Goal: Task Accomplishment & Management: Complete application form

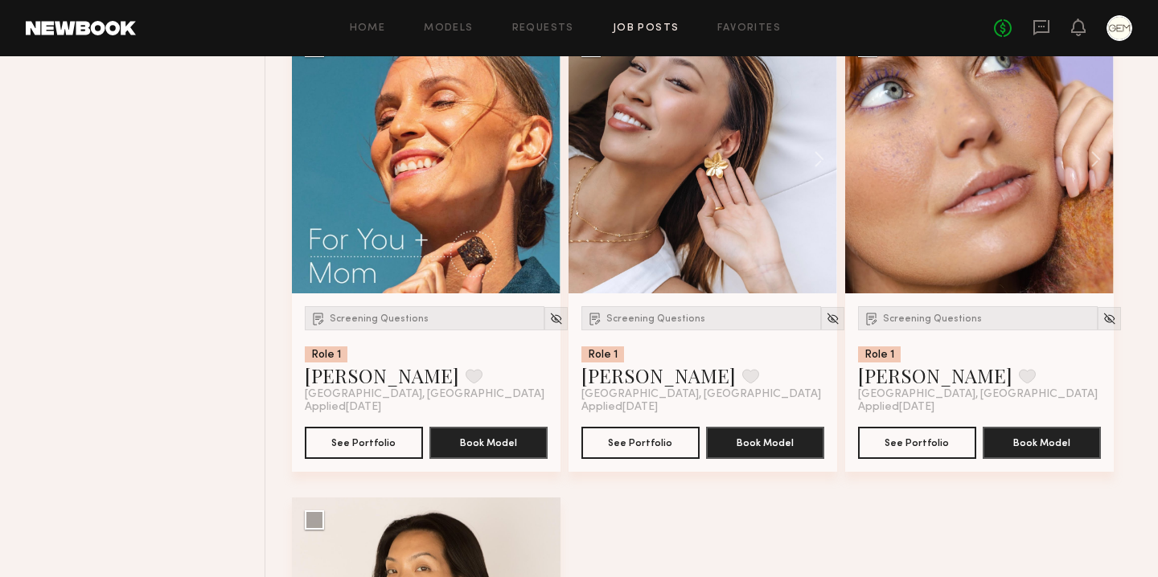
scroll to position [2525, 0]
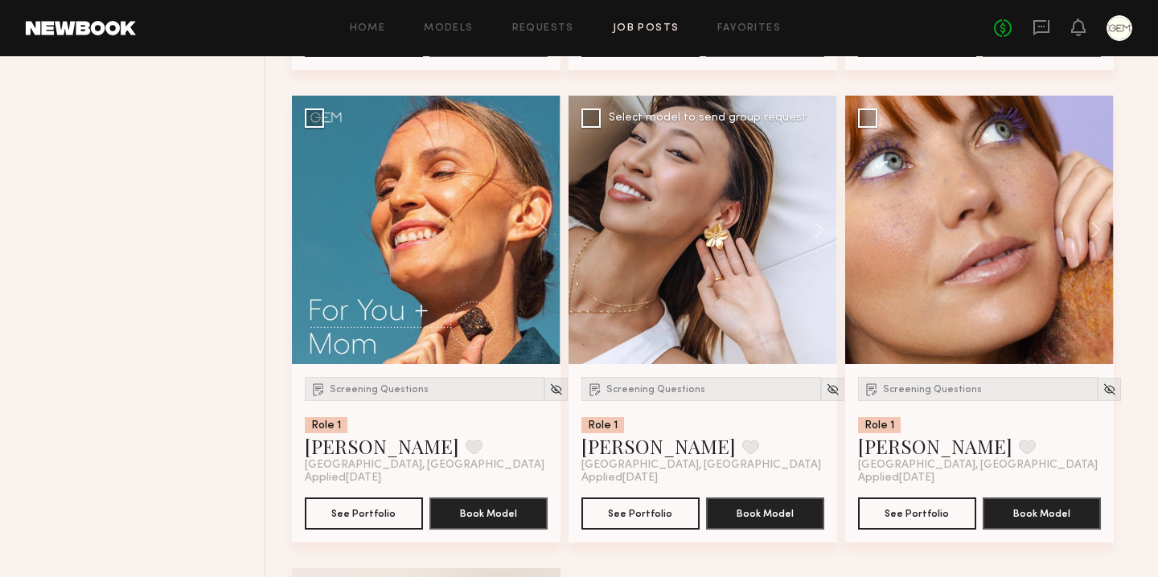
click at [649, 228] on div at bounding box center [703, 230] width 269 height 269
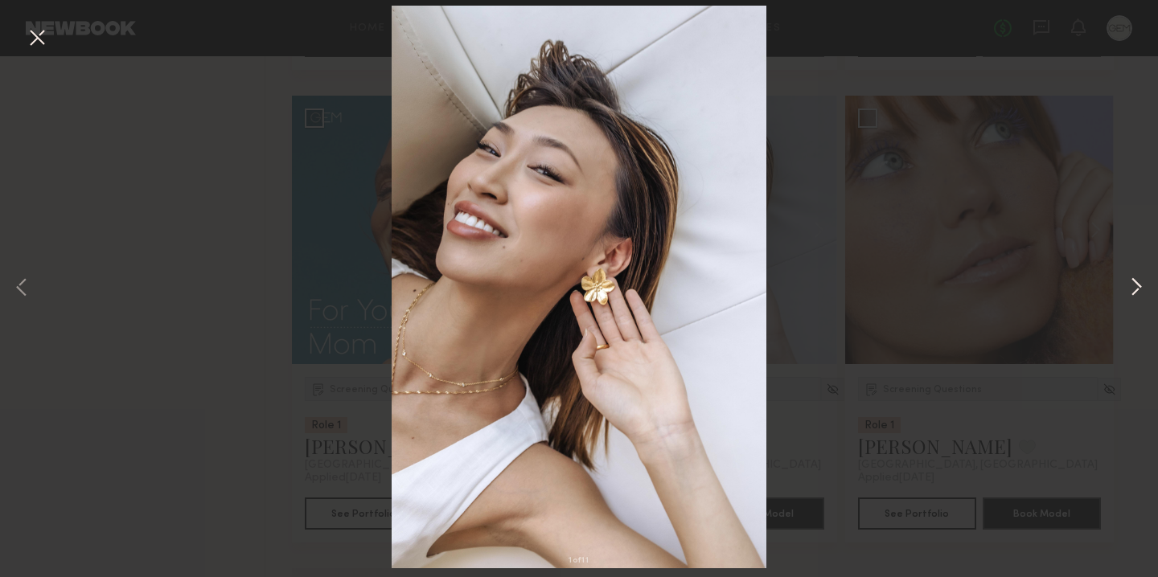
click at [1132, 290] on button at bounding box center [1136, 289] width 19 height 462
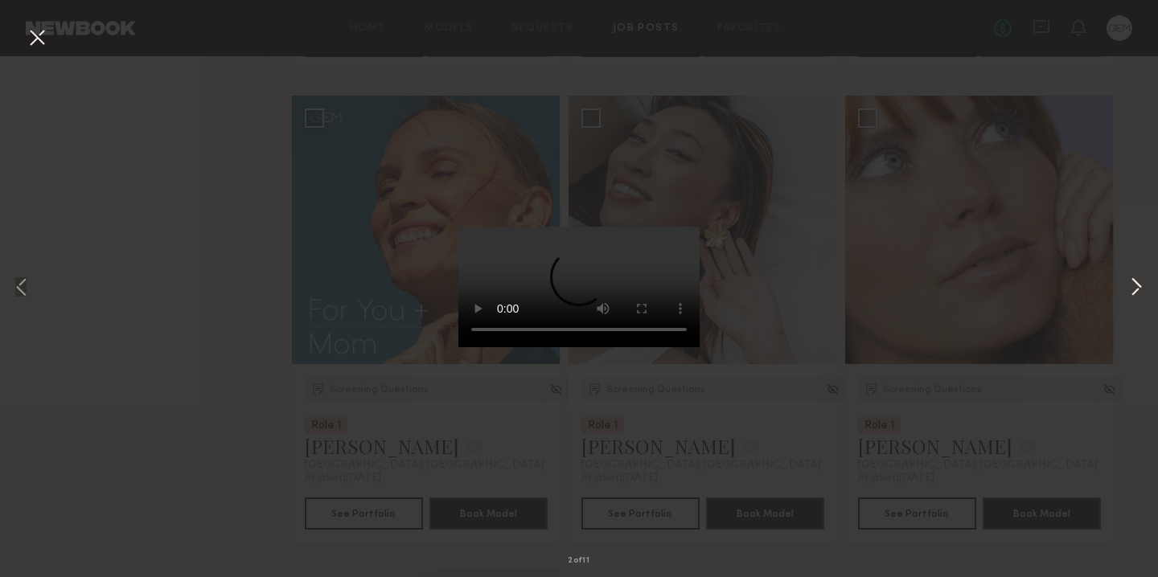
click at [1132, 291] on button at bounding box center [1136, 289] width 19 height 462
click at [33, 31] on button at bounding box center [37, 38] width 26 height 29
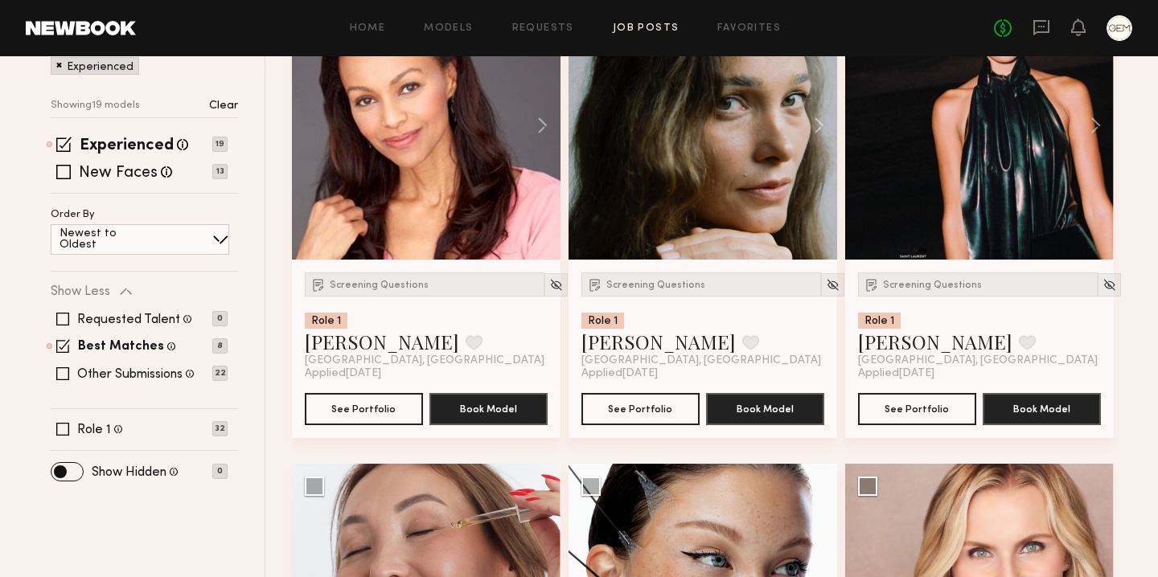
scroll to position [0, 0]
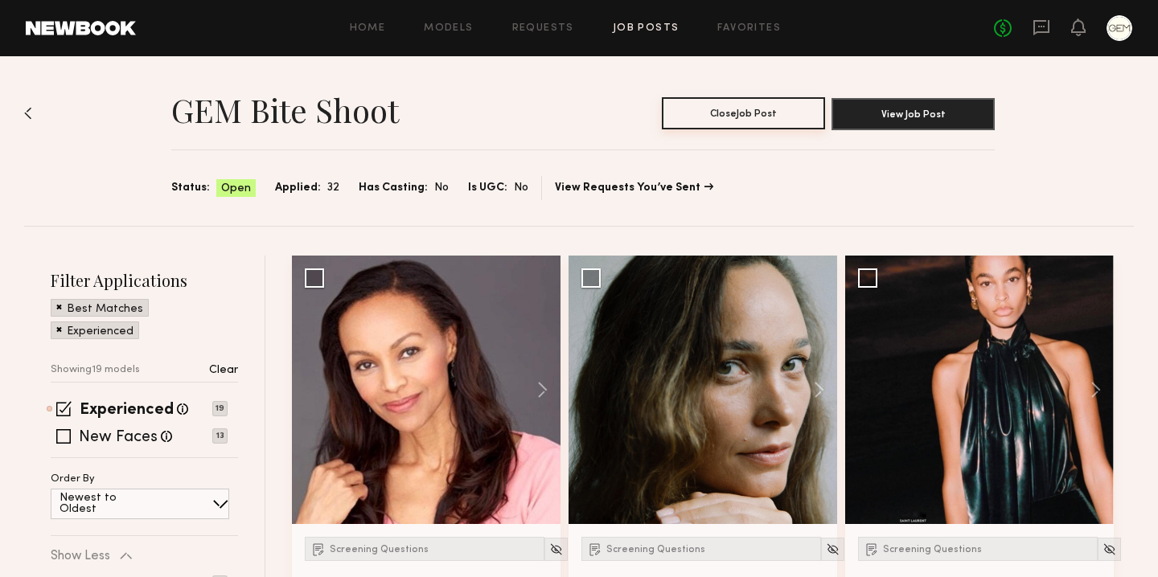
click at [741, 119] on button "Close Job Post" at bounding box center [743, 113] width 163 height 32
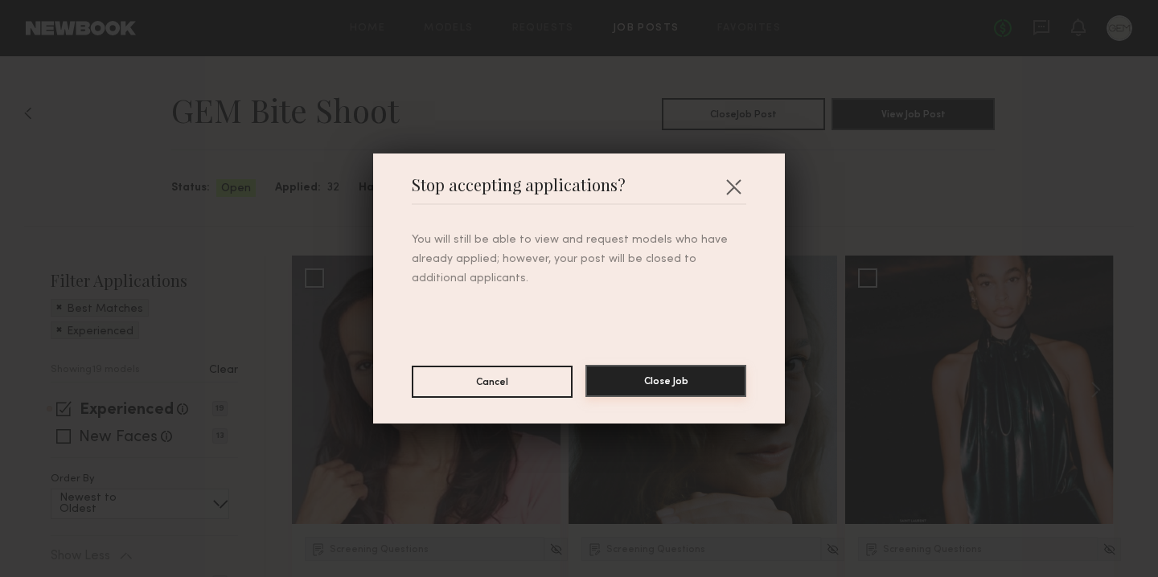
click at [661, 391] on button "Close Job" at bounding box center [666, 381] width 161 height 32
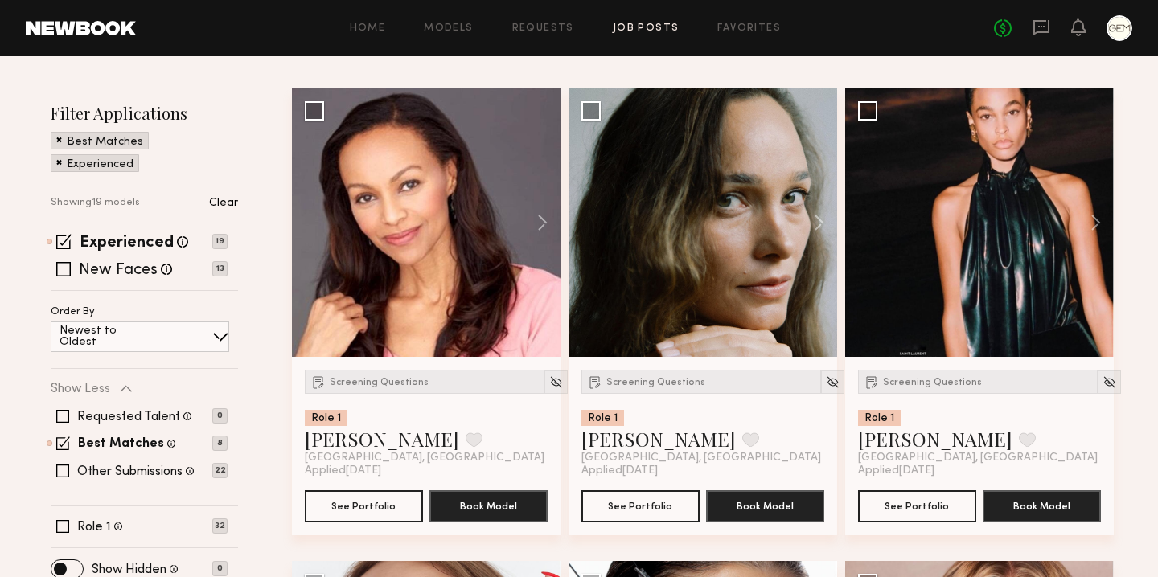
scroll to position [129, 0]
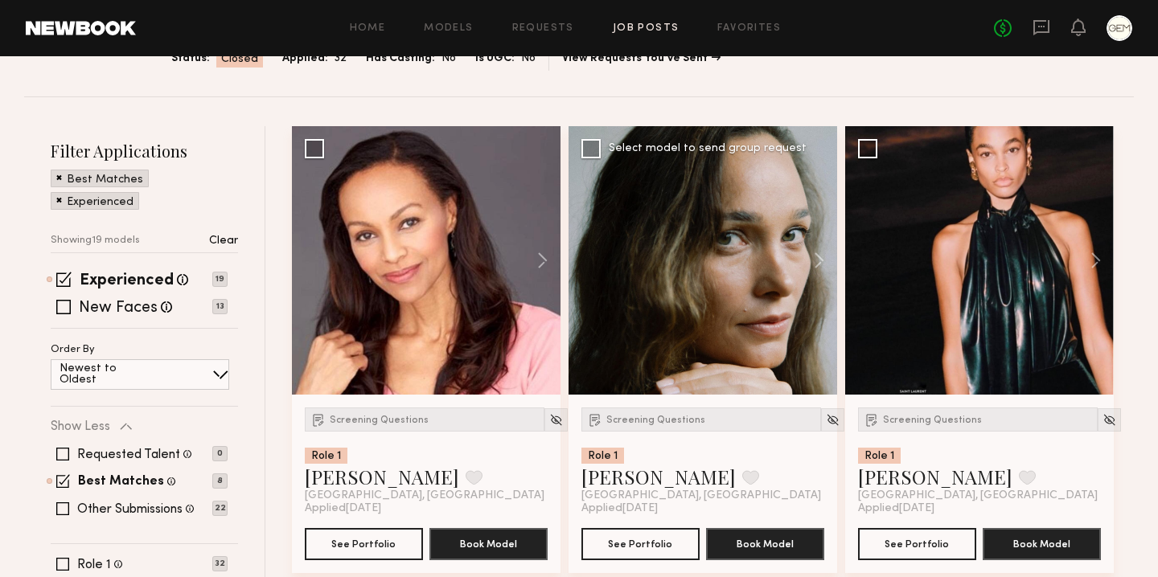
click at [655, 253] on div at bounding box center [703, 260] width 269 height 269
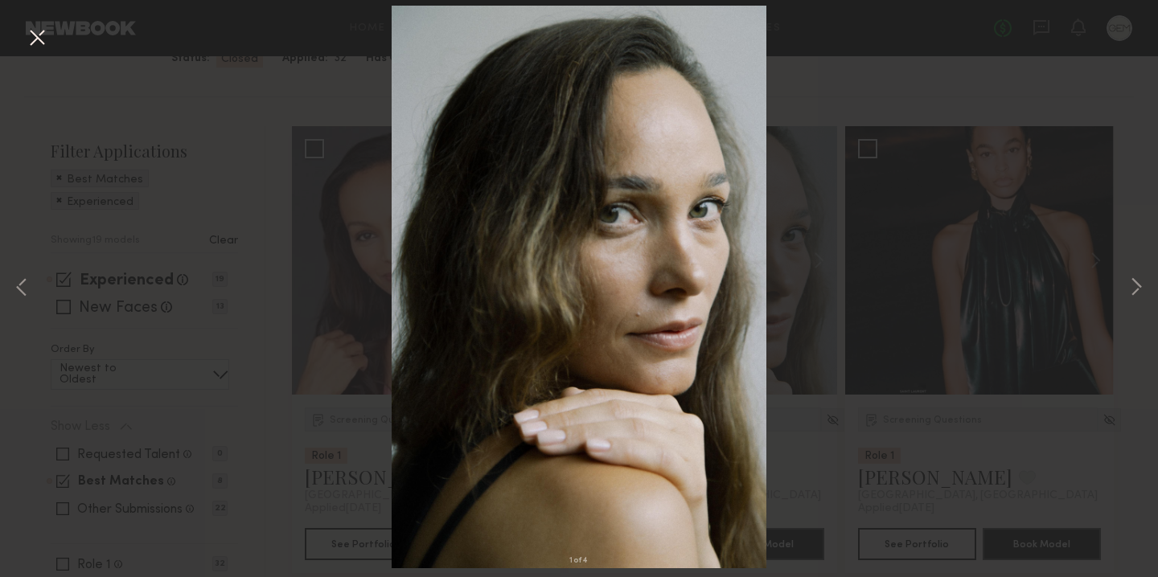
click at [236, 322] on div "1 of 4" at bounding box center [579, 288] width 1158 height 577
click at [833, 290] on div "1 of 4" at bounding box center [579, 288] width 1158 height 577
click at [39, 37] on button at bounding box center [37, 38] width 26 height 29
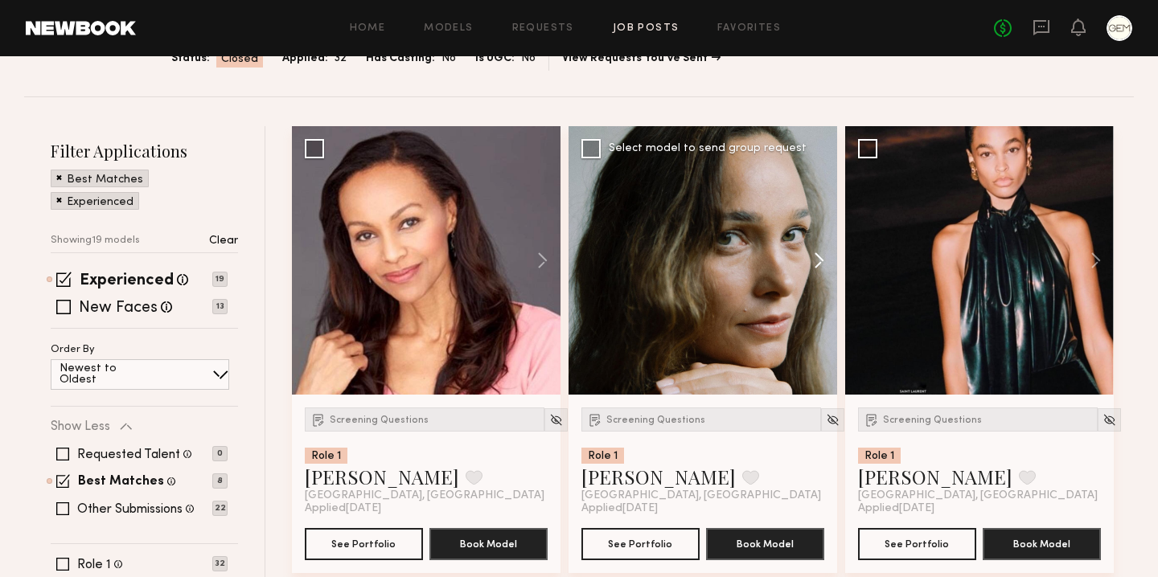
click at [804, 266] on button at bounding box center [811, 260] width 51 height 269
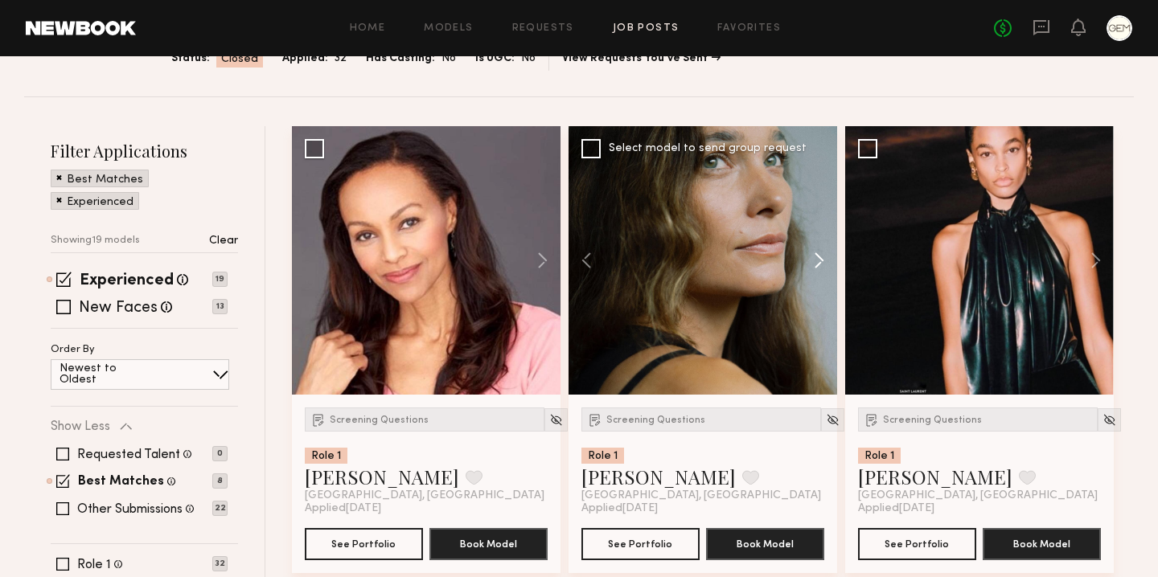
click at [804, 266] on button at bounding box center [811, 260] width 51 height 269
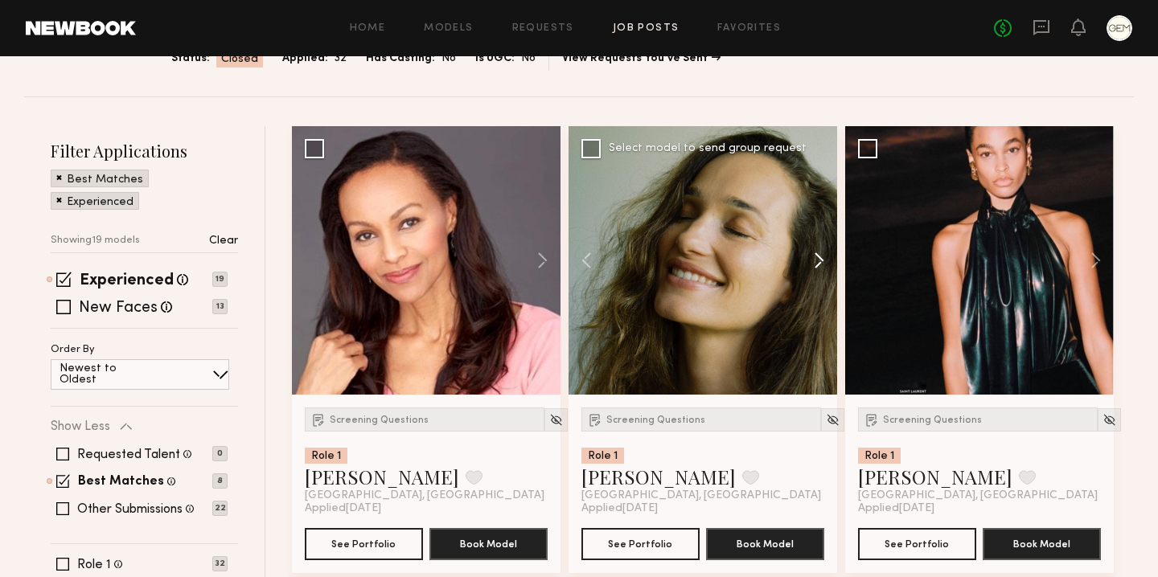
click at [804, 266] on button at bounding box center [811, 260] width 51 height 269
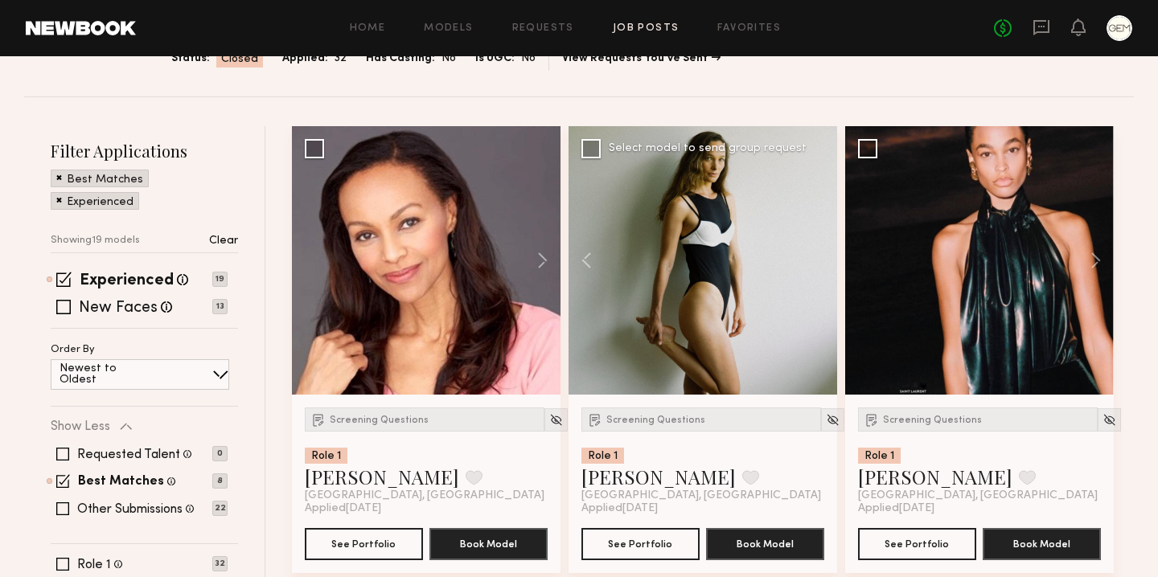
click at [804, 266] on div at bounding box center [703, 260] width 269 height 269
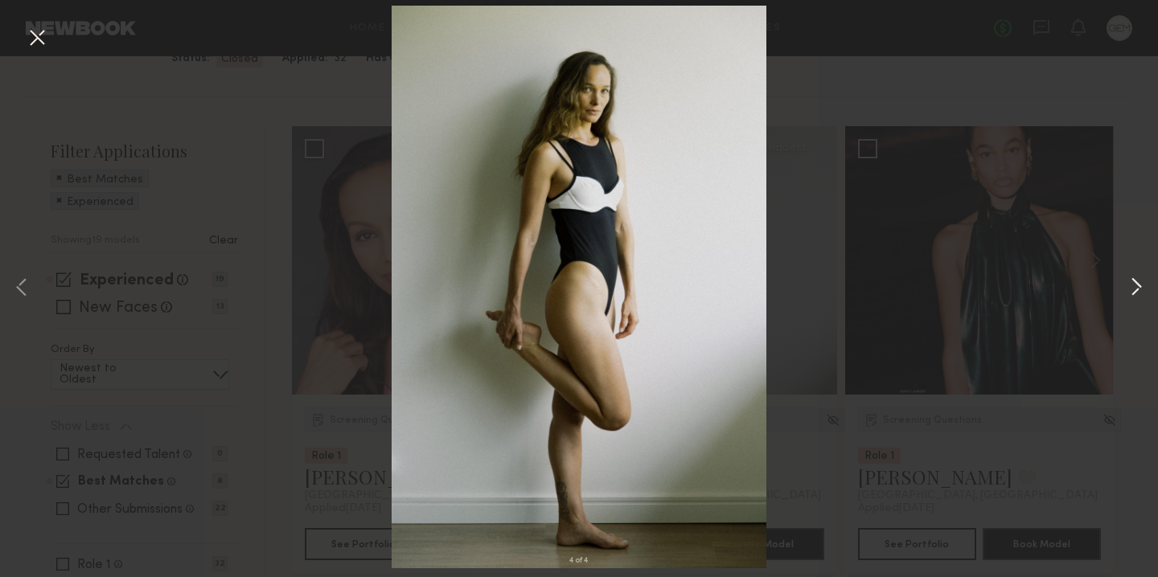
click at [1139, 295] on button at bounding box center [1136, 289] width 19 height 462
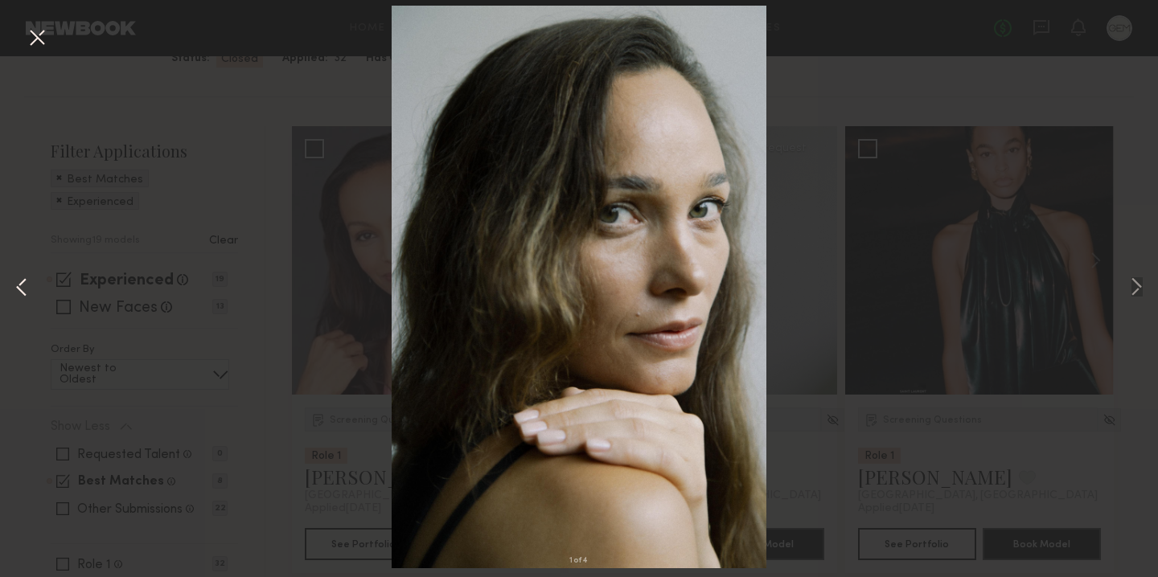
click at [30, 286] on button at bounding box center [21, 289] width 19 height 462
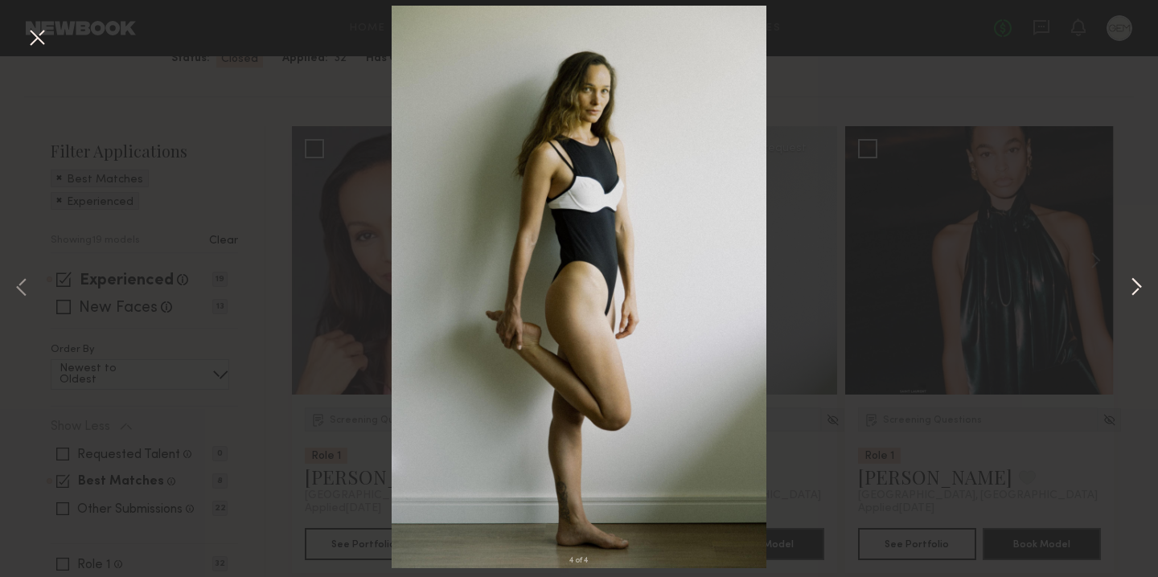
click at [1140, 292] on button at bounding box center [1136, 289] width 19 height 462
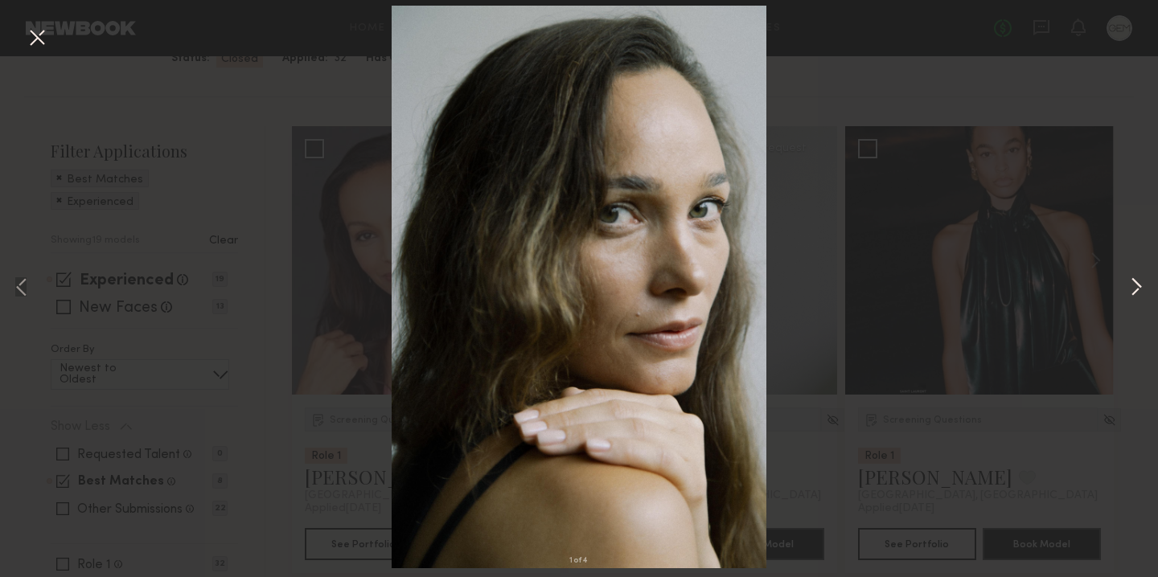
click at [1140, 292] on button at bounding box center [1136, 289] width 19 height 462
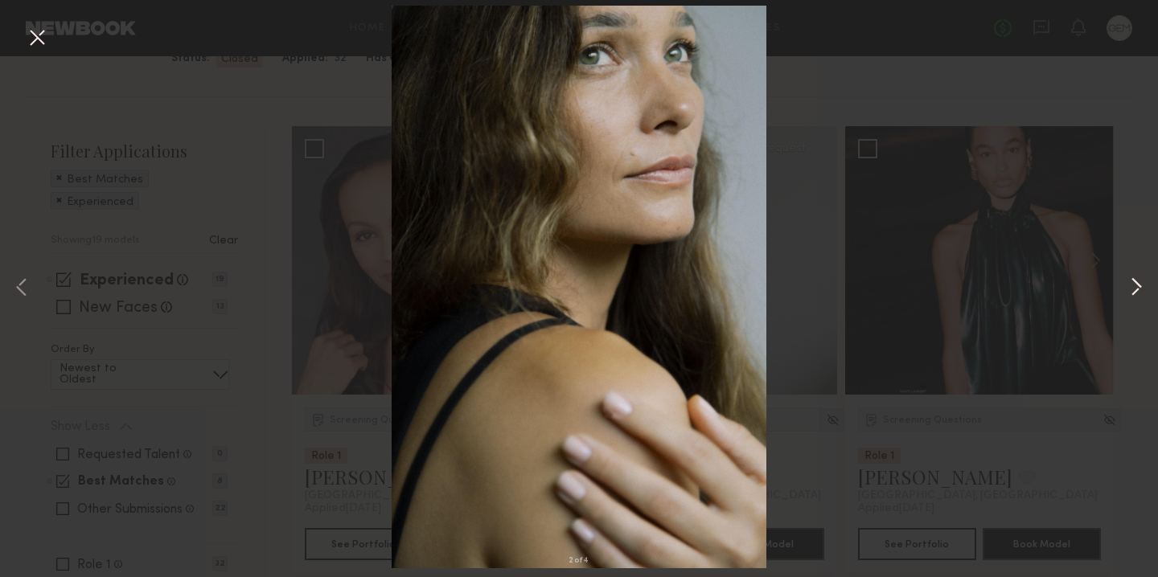
click at [1140, 292] on button at bounding box center [1136, 289] width 19 height 462
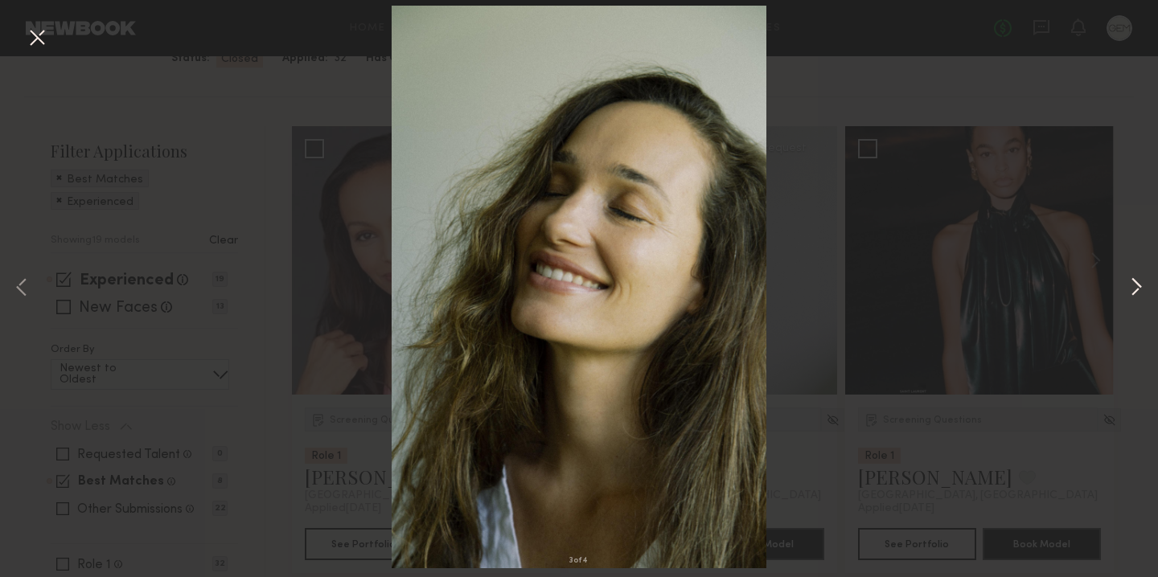
click at [1140, 292] on button at bounding box center [1136, 289] width 19 height 462
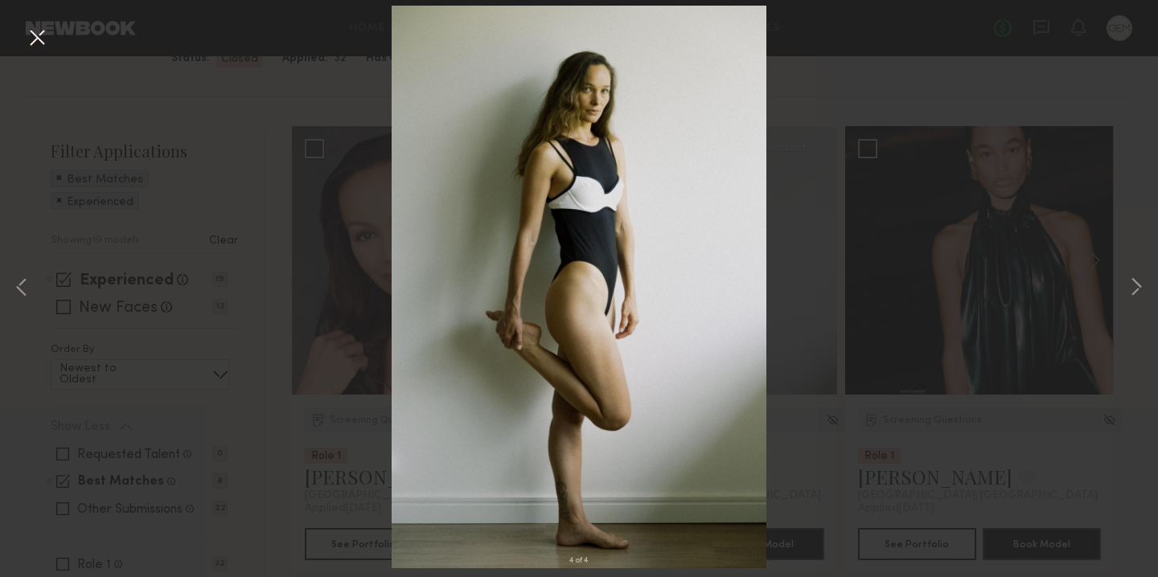
click at [975, 305] on div "4 of 4" at bounding box center [579, 288] width 1158 height 577
click at [44, 37] on button at bounding box center [37, 38] width 26 height 29
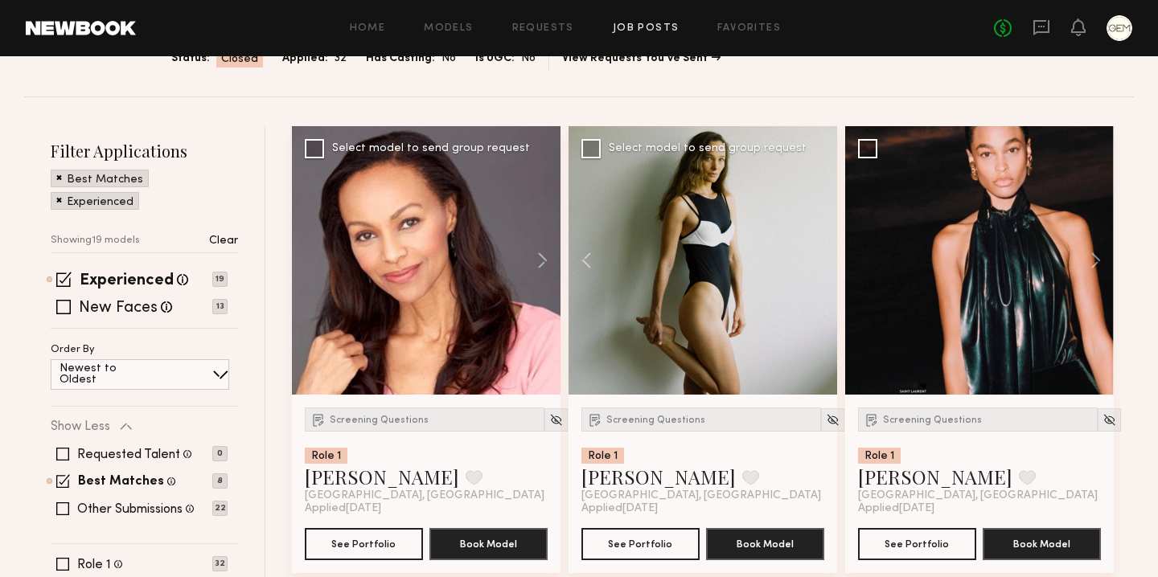
click at [419, 282] on div at bounding box center [426, 260] width 269 height 269
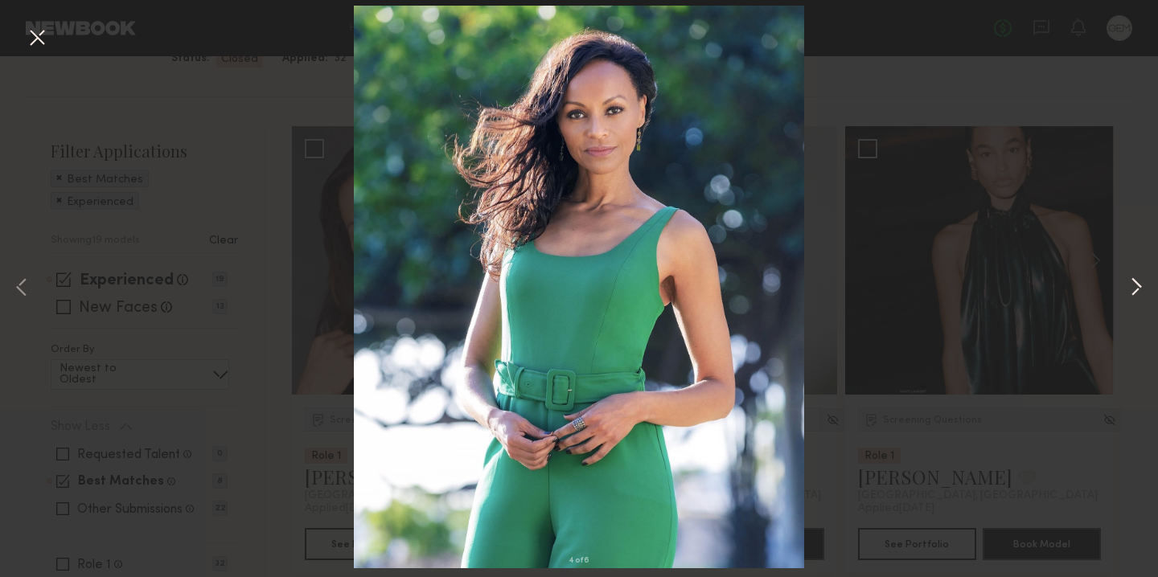
click at [1137, 290] on button at bounding box center [1136, 289] width 19 height 462
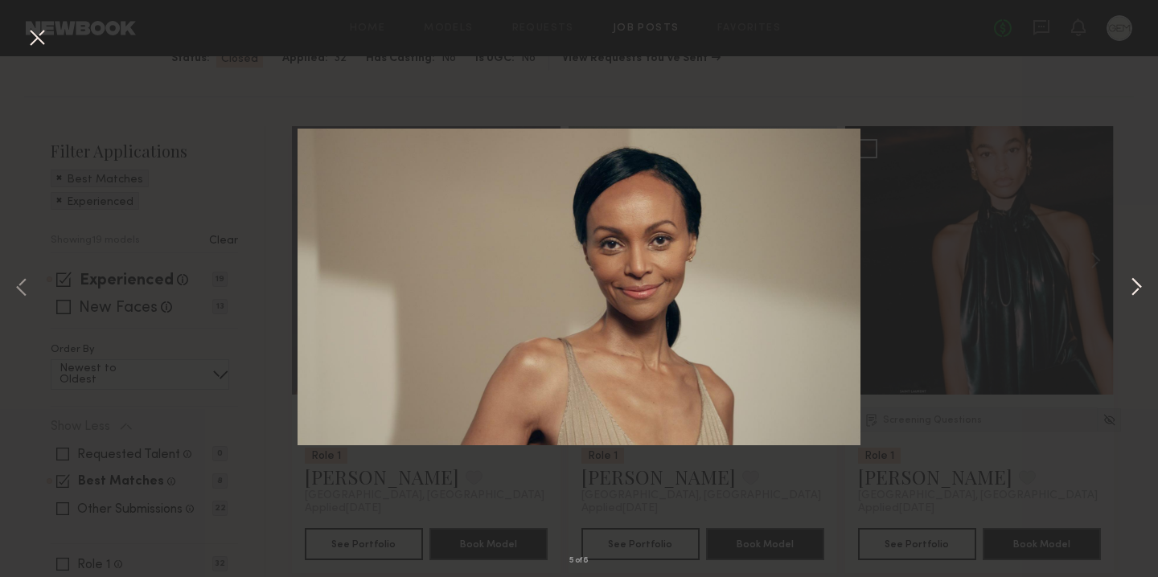
click at [1137, 290] on button at bounding box center [1136, 289] width 19 height 462
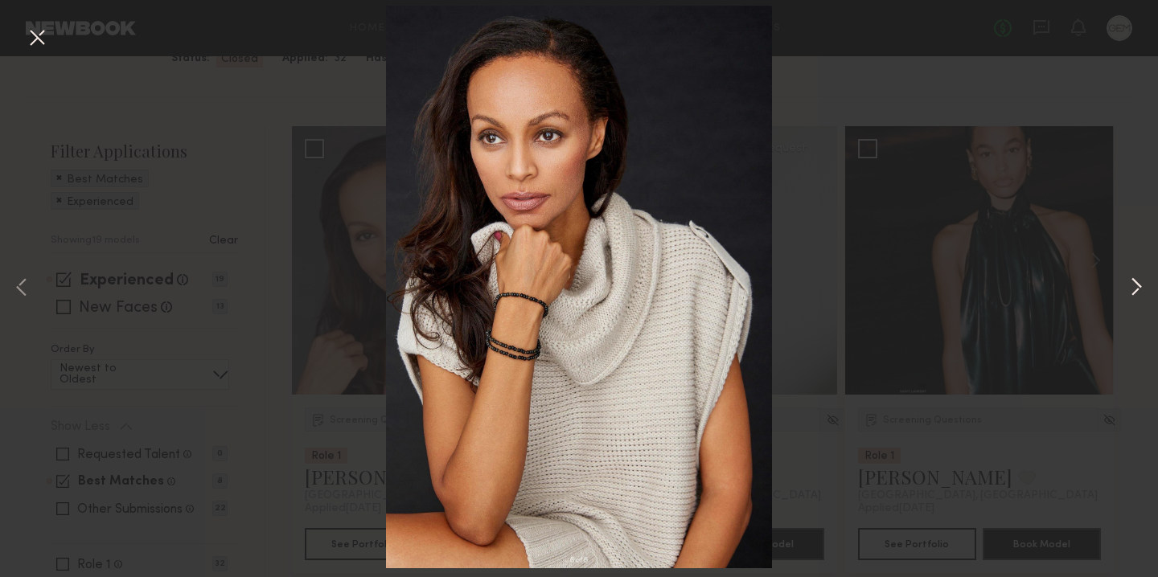
click at [1137, 290] on button at bounding box center [1136, 289] width 19 height 462
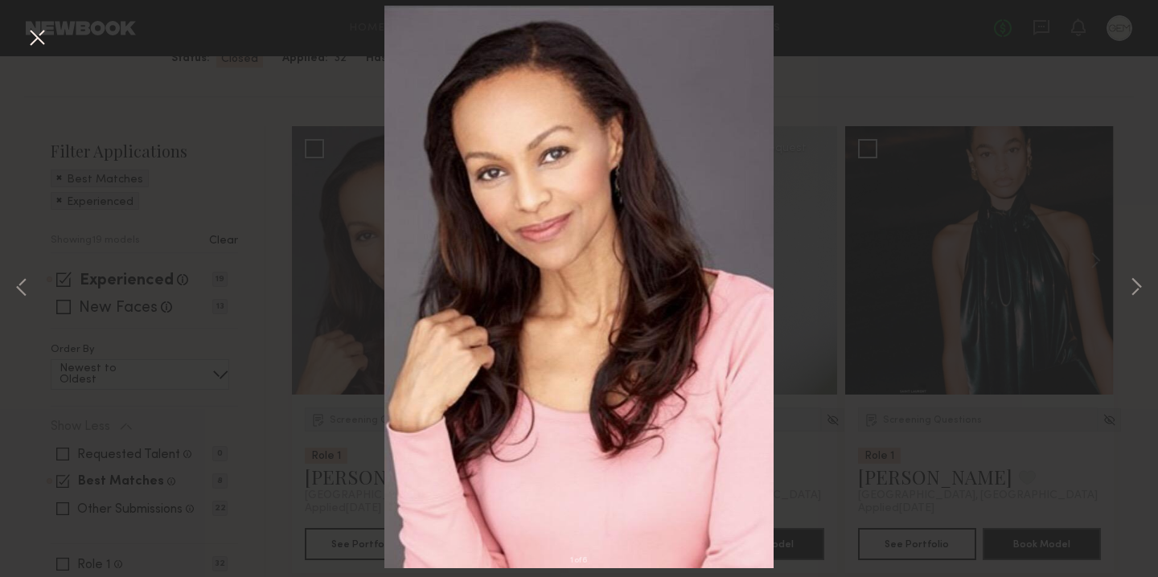
click at [31, 35] on button at bounding box center [37, 38] width 26 height 29
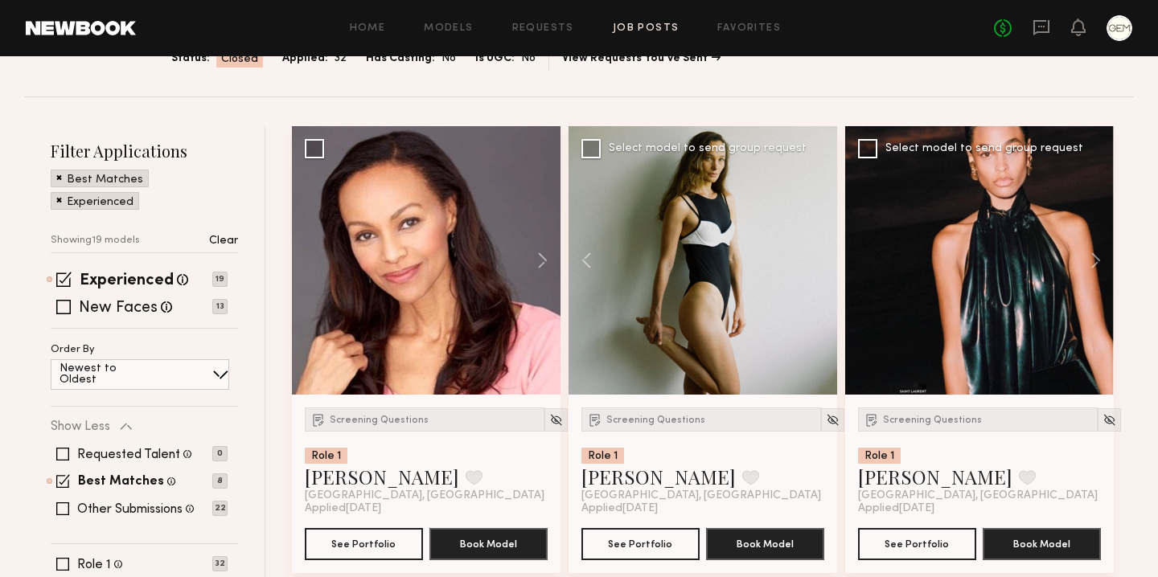
click at [968, 264] on div at bounding box center [979, 260] width 269 height 269
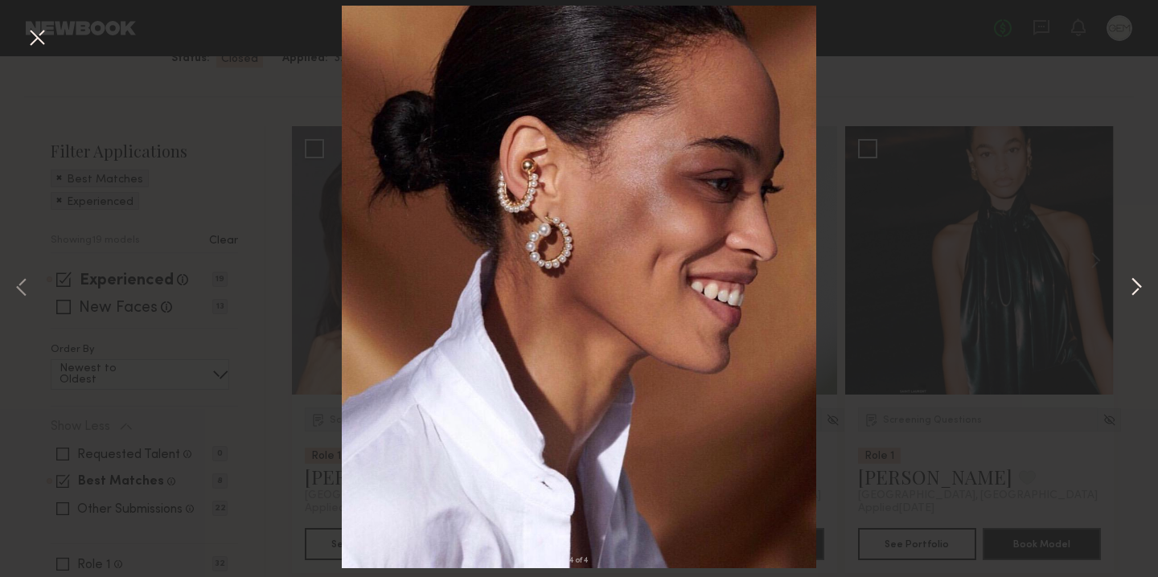
click at [1140, 289] on button at bounding box center [1136, 289] width 19 height 462
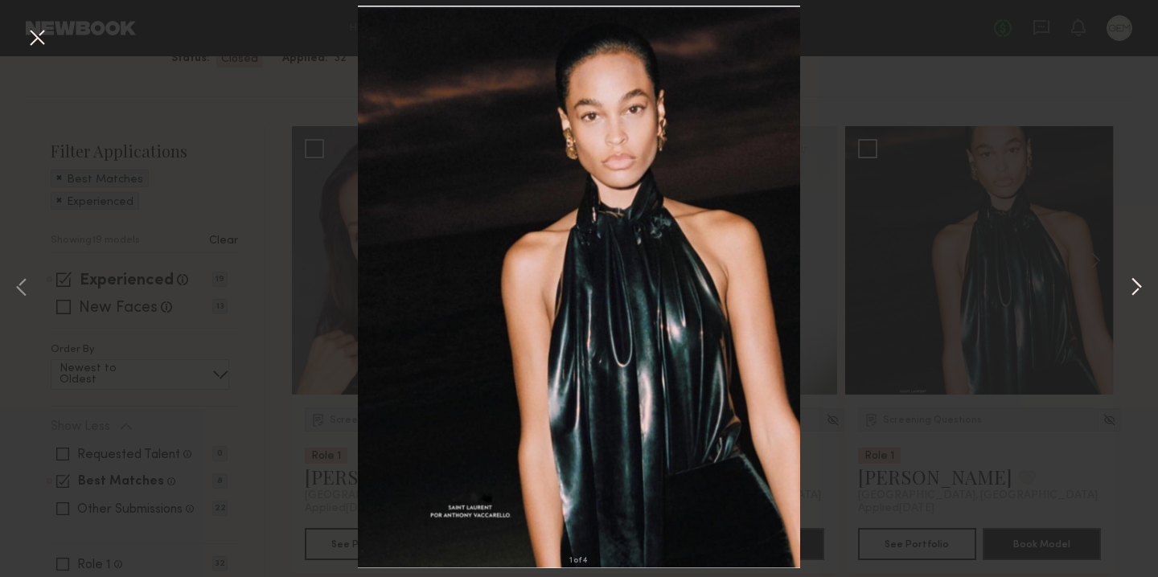
click at [1140, 289] on button at bounding box center [1136, 289] width 19 height 462
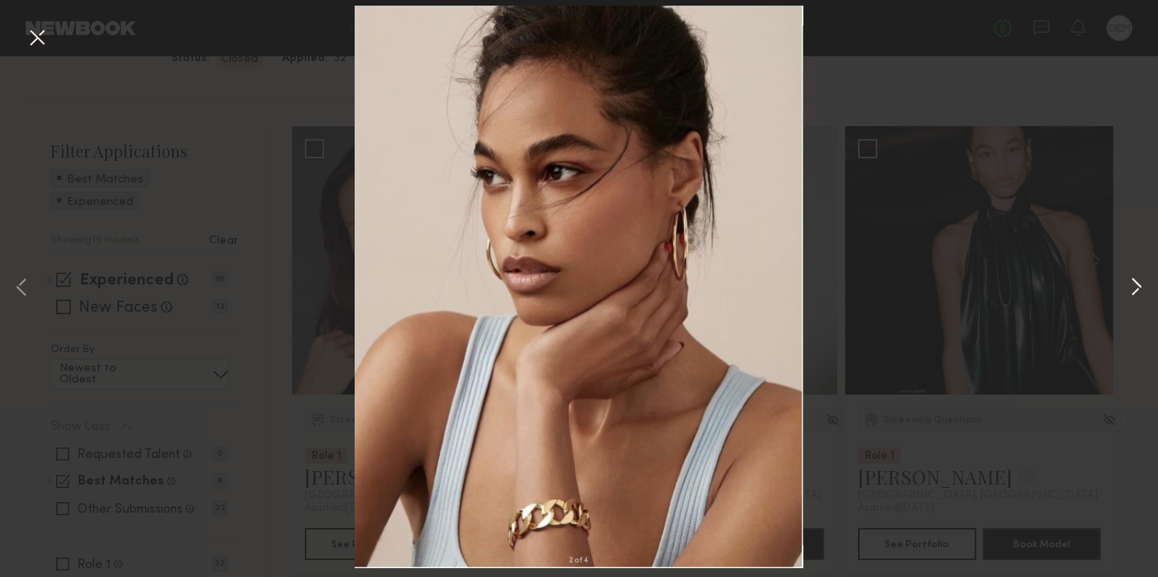
click at [1140, 289] on button at bounding box center [1136, 289] width 19 height 462
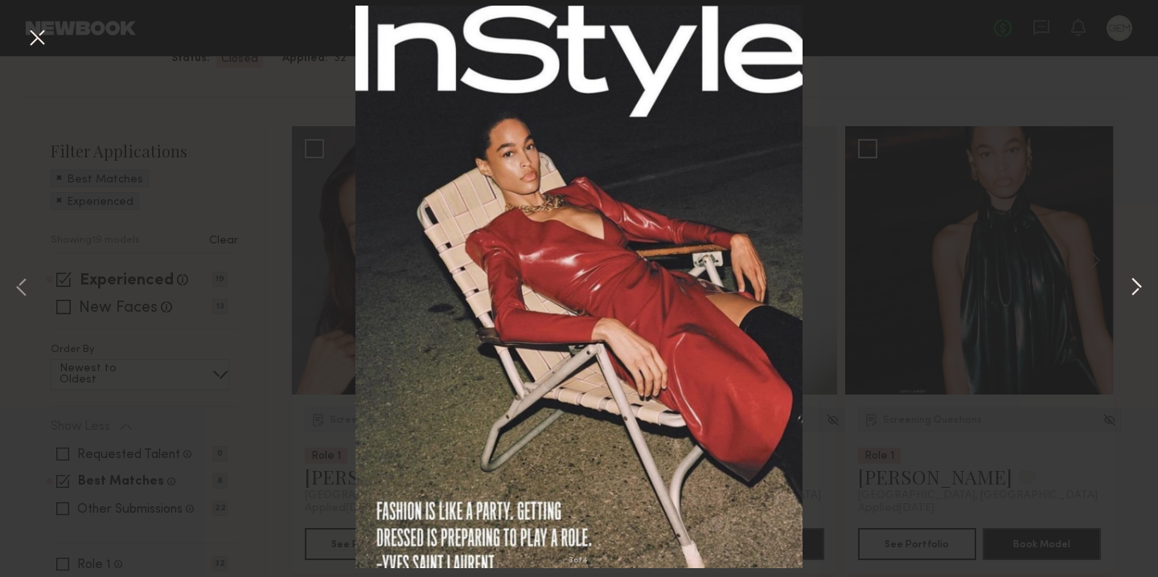
click at [1140, 289] on button at bounding box center [1136, 289] width 19 height 462
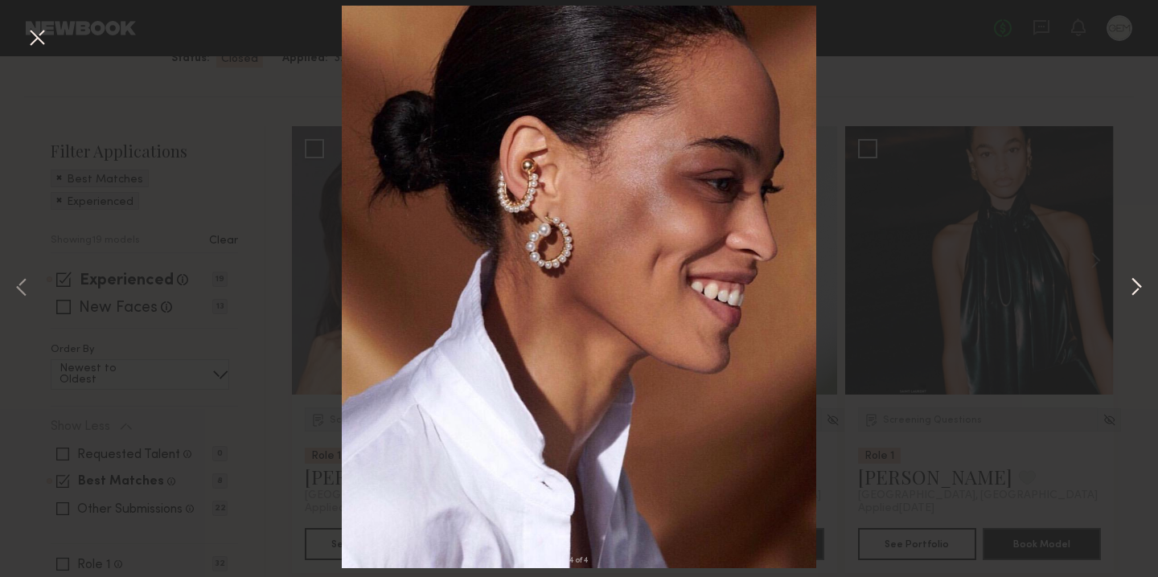
click at [1140, 289] on button at bounding box center [1136, 289] width 19 height 462
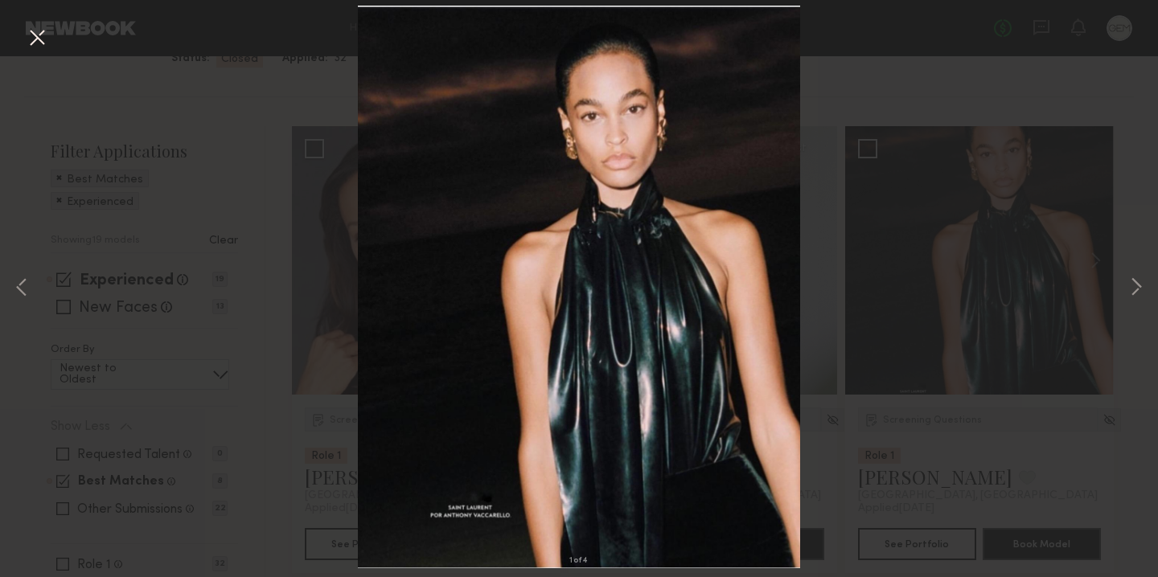
click at [234, 349] on div "1 of 4" at bounding box center [579, 288] width 1158 height 577
click at [32, 27] on button at bounding box center [37, 38] width 26 height 29
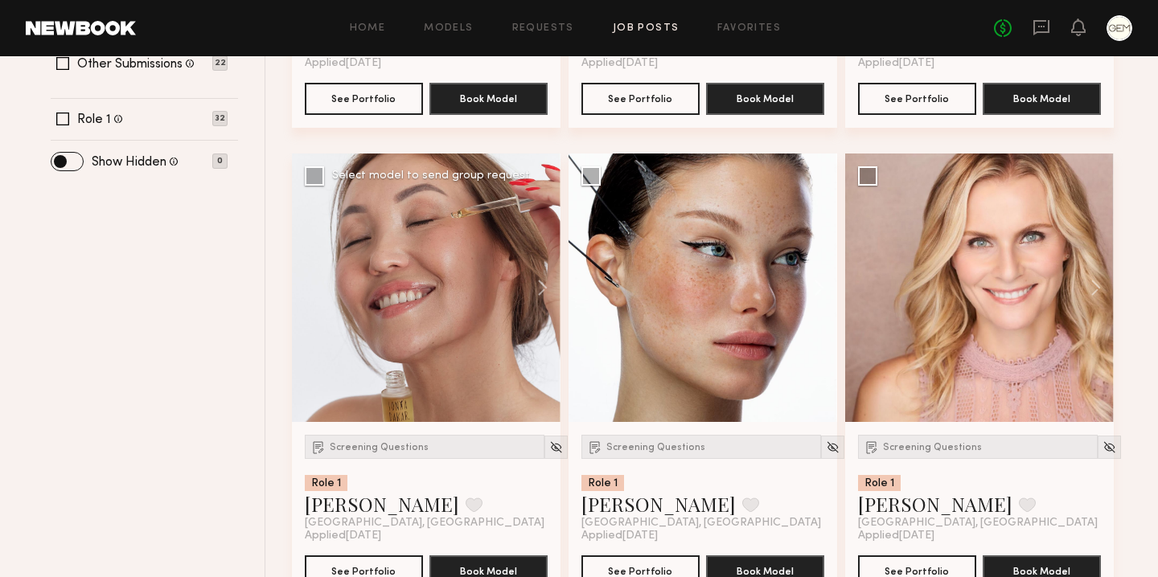
scroll to position [609, 0]
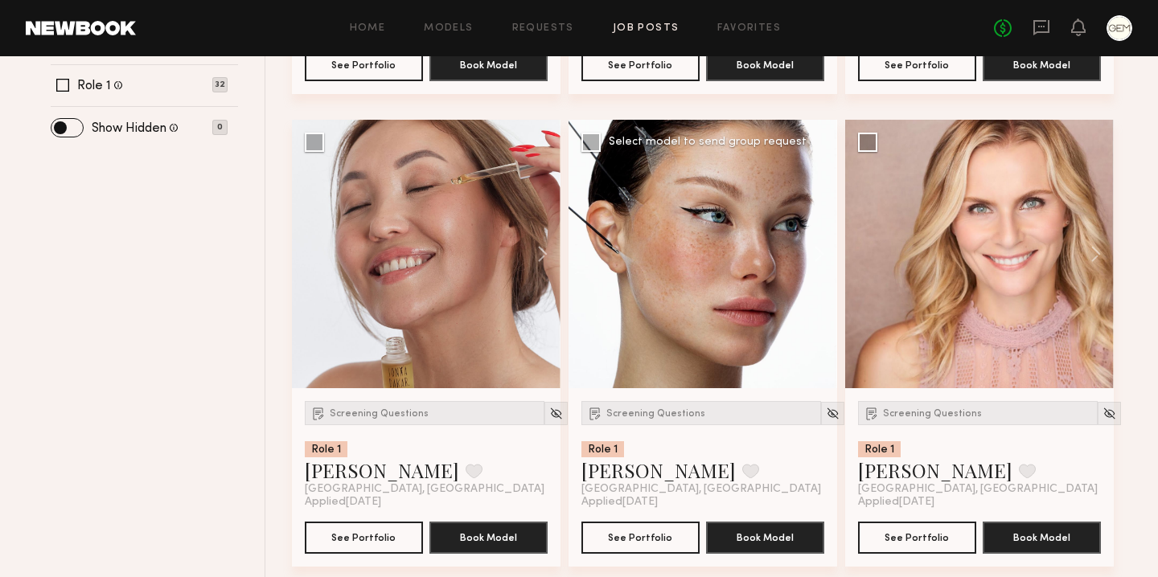
click at [666, 242] on div at bounding box center [703, 254] width 269 height 269
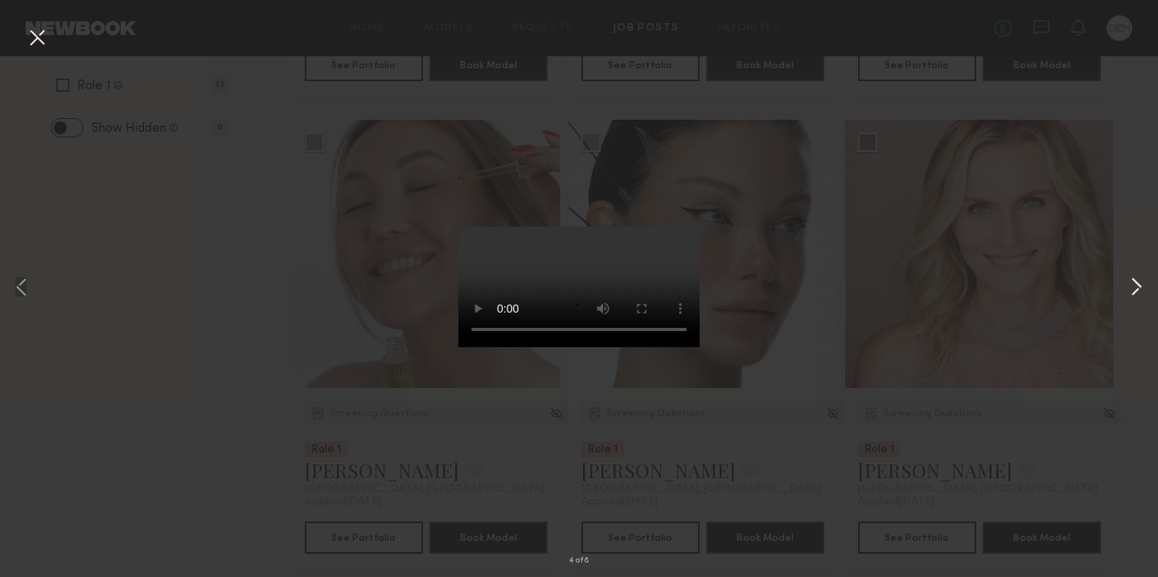
click at [1132, 283] on button at bounding box center [1136, 289] width 19 height 462
click at [1132, 284] on button at bounding box center [1136, 289] width 19 height 462
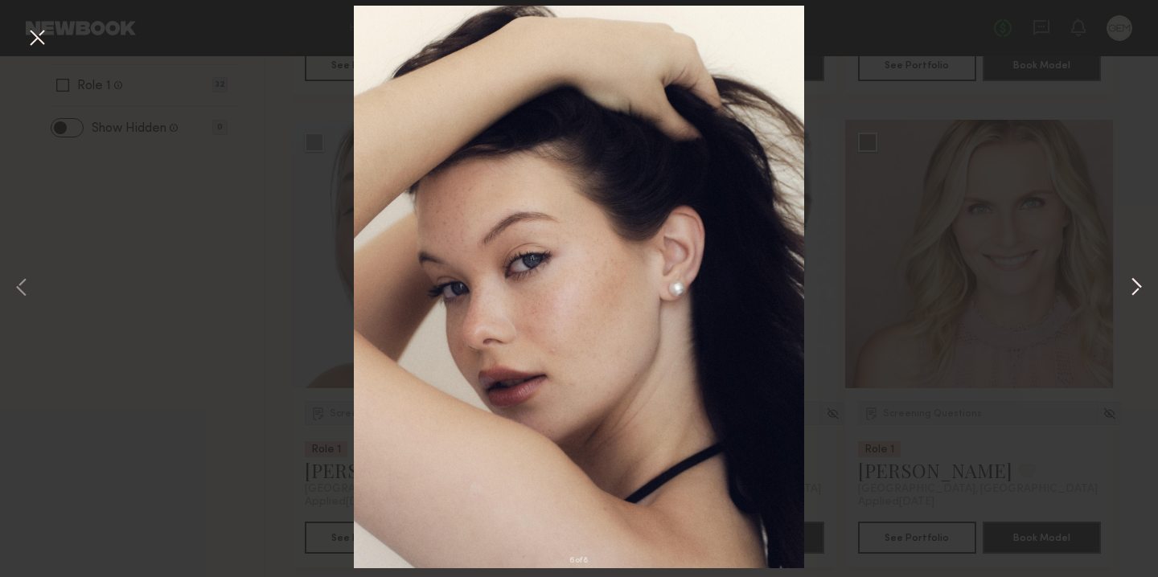
click at [1132, 284] on button at bounding box center [1136, 289] width 19 height 462
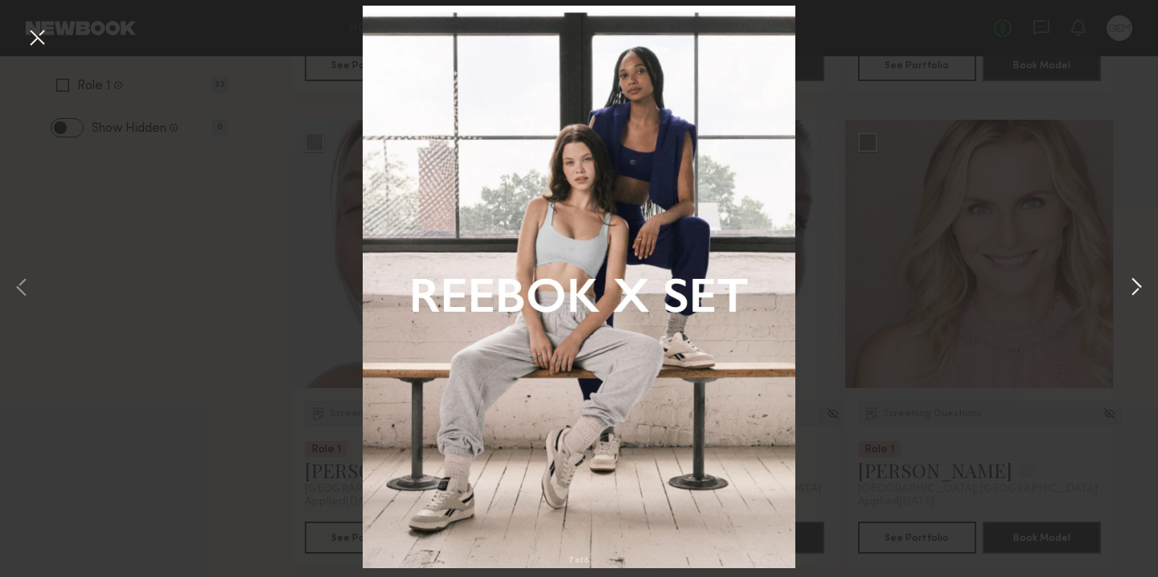
click at [1132, 284] on button at bounding box center [1136, 289] width 19 height 462
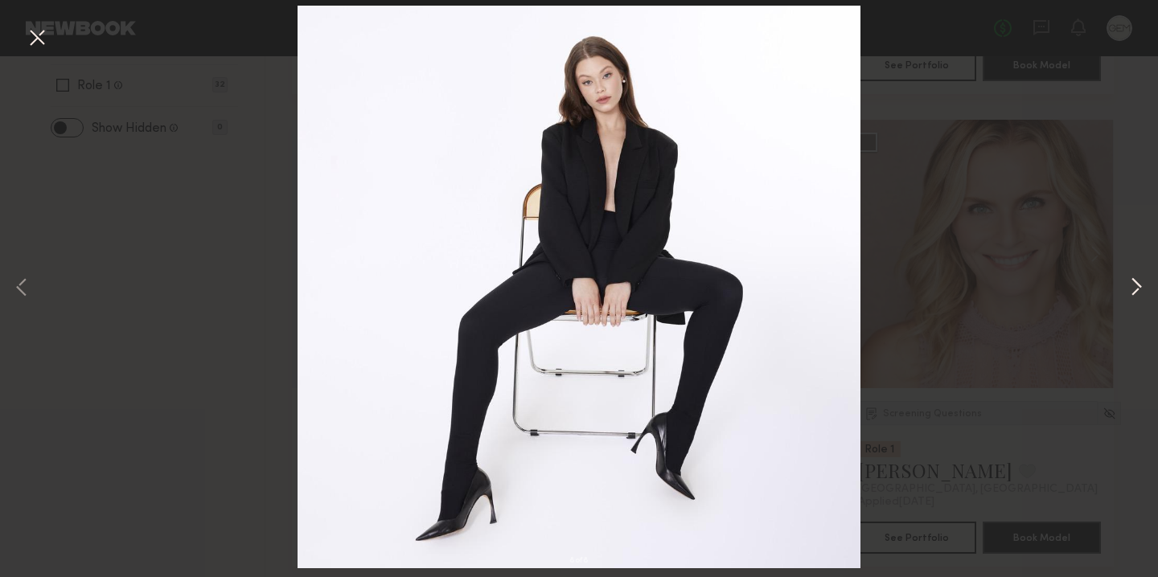
click at [1132, 284] on button at bounding box center [1136, 289] width 19 height 462
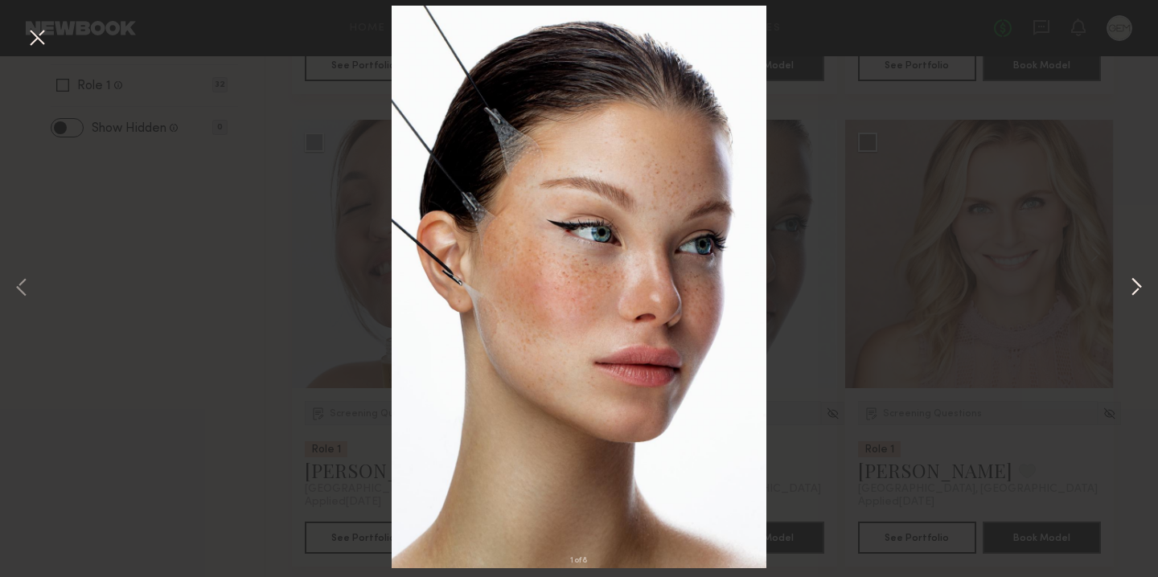
click at [1132, 283] on button at bounding box center [1136, 289] width 19 height 462
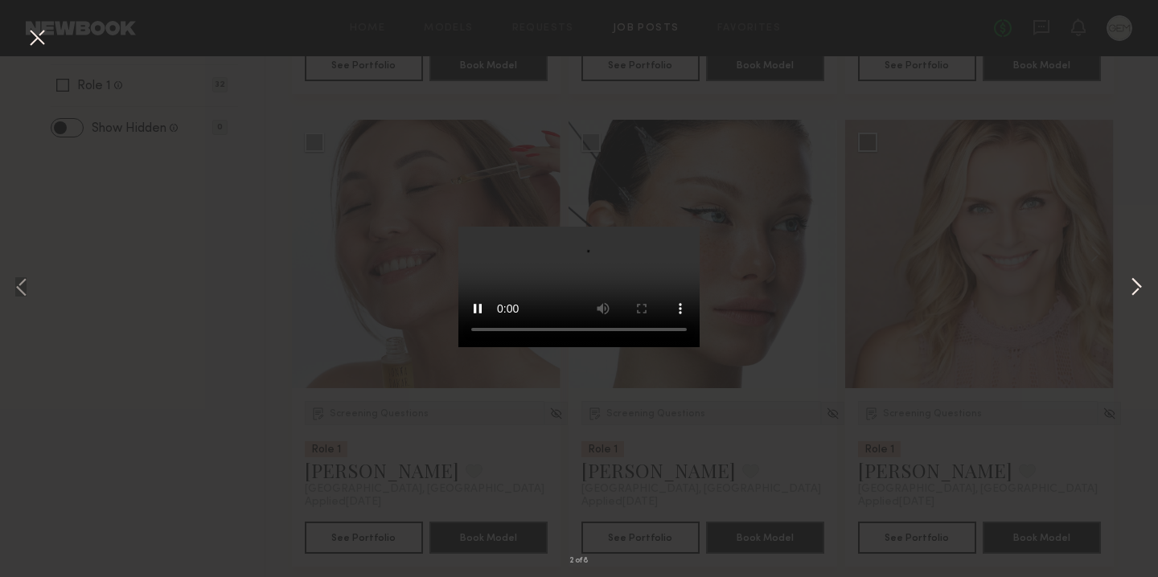
click at [1140, 284] on button at bounding box center [1136, 289] width 19 height 462
click at [46, 34] on button at bounding box center [37, 38] width 26 height 29
